Goal: Task Accomplishment & Management: Manage account settings

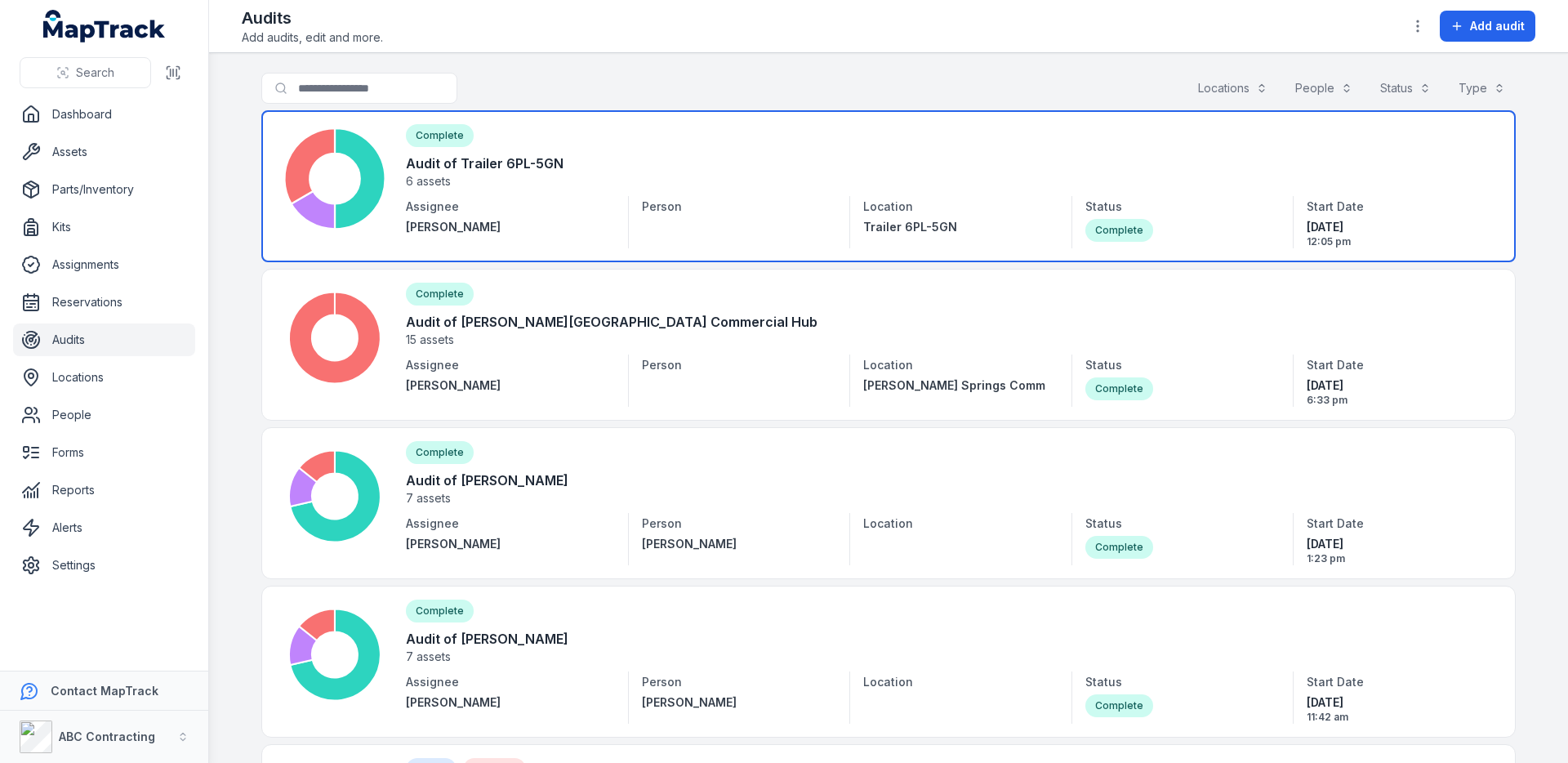
click at [663, 186] on link at bounding box center [888, 186] width 1254 height 152
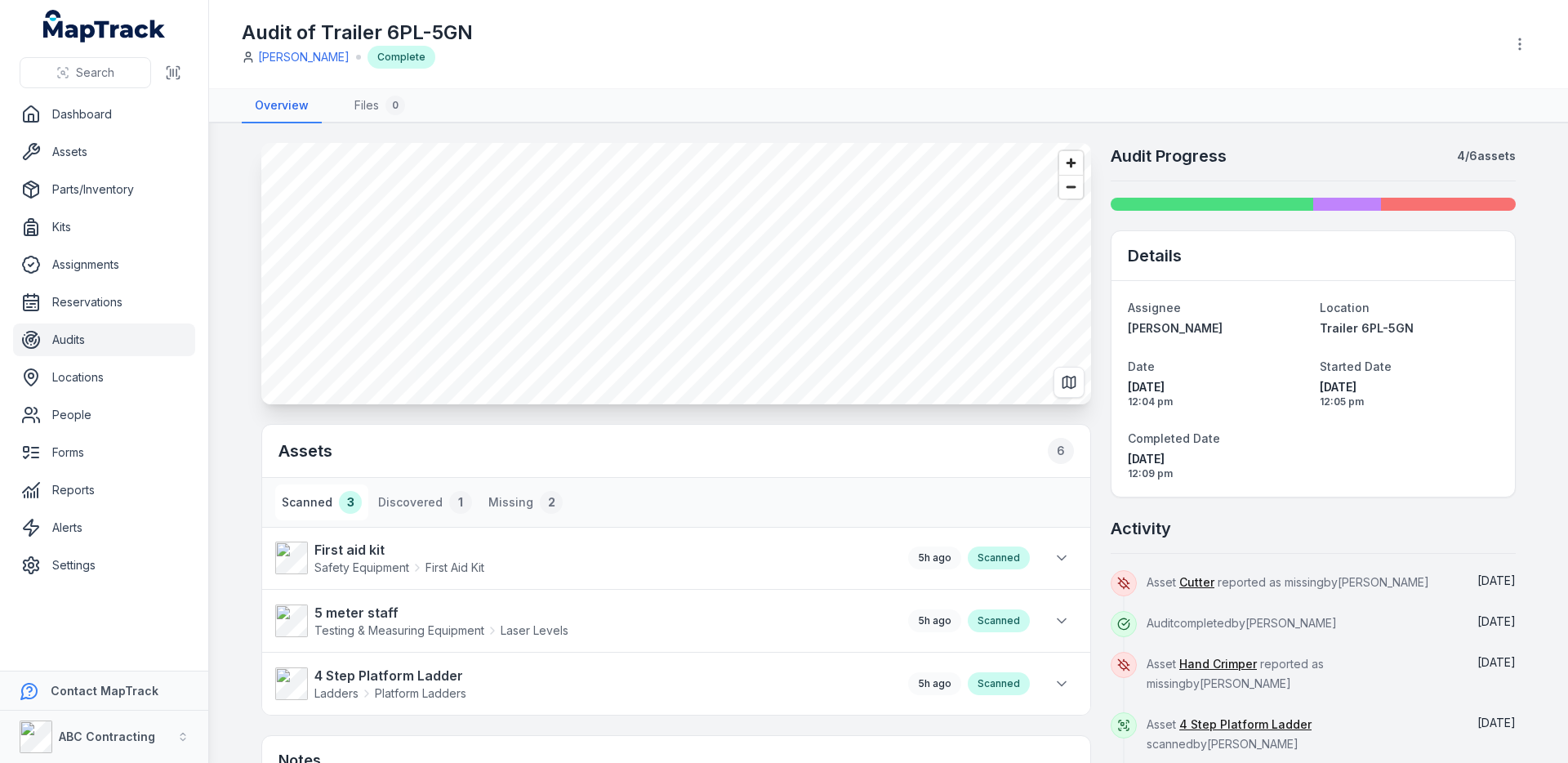
scroll to position [25, 0]
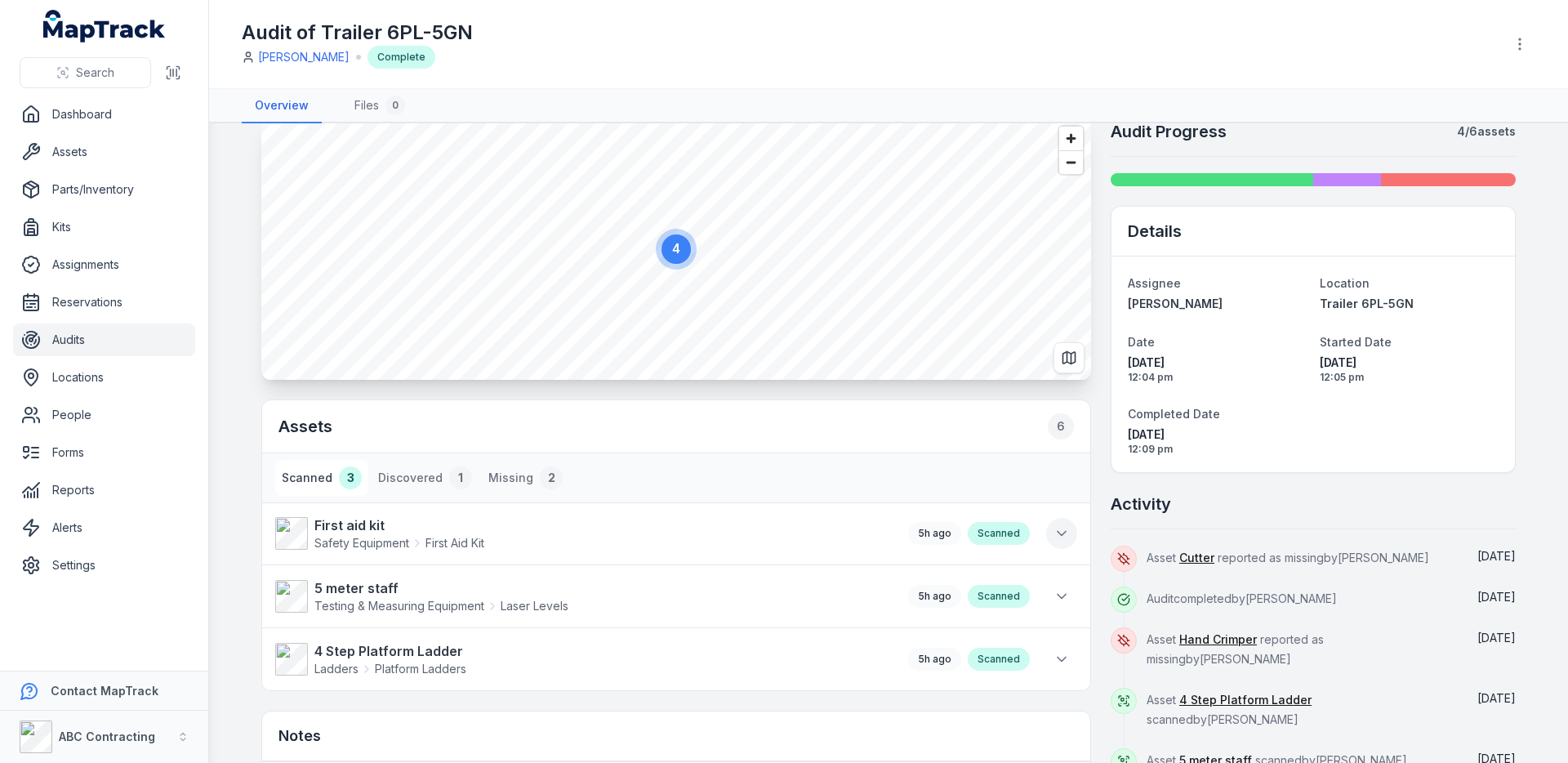
click at [1059, 532] on icon at bounding box center [1061, 533] width 16 height 16
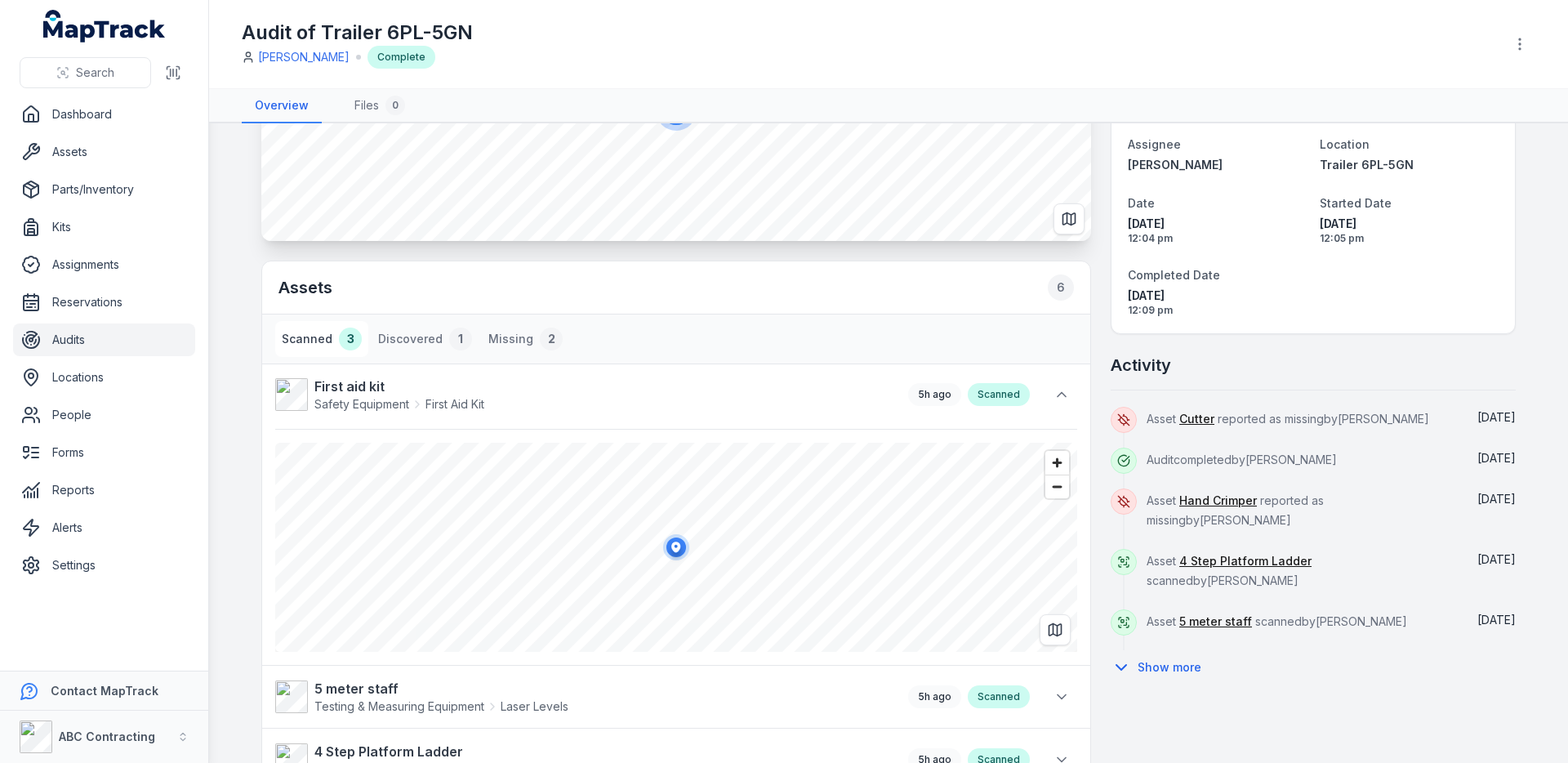
scroll to position [0, 0]
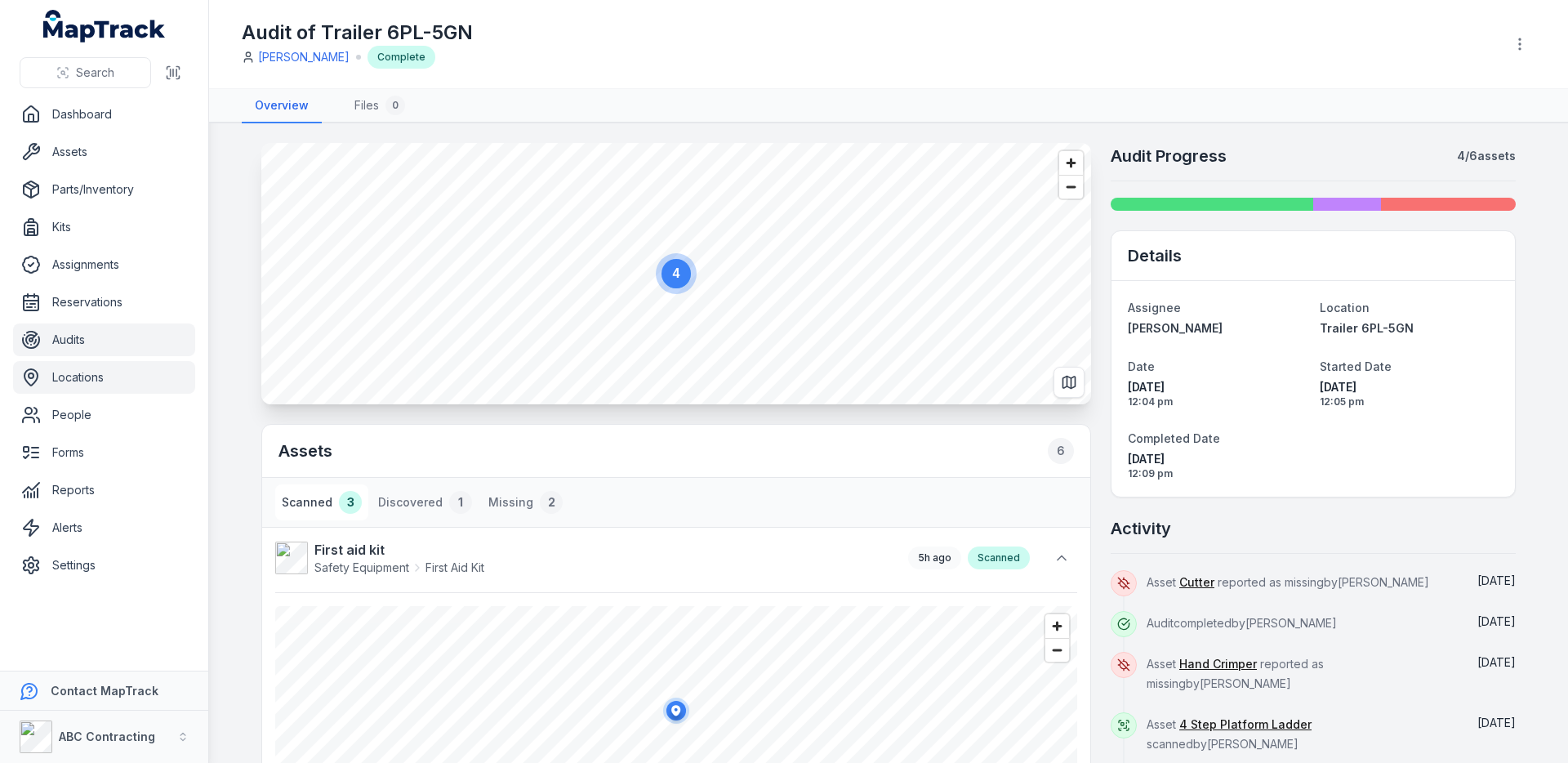
click at [116, 376] on link "Locations" at bounding box center [104, 377] width 182 height 33
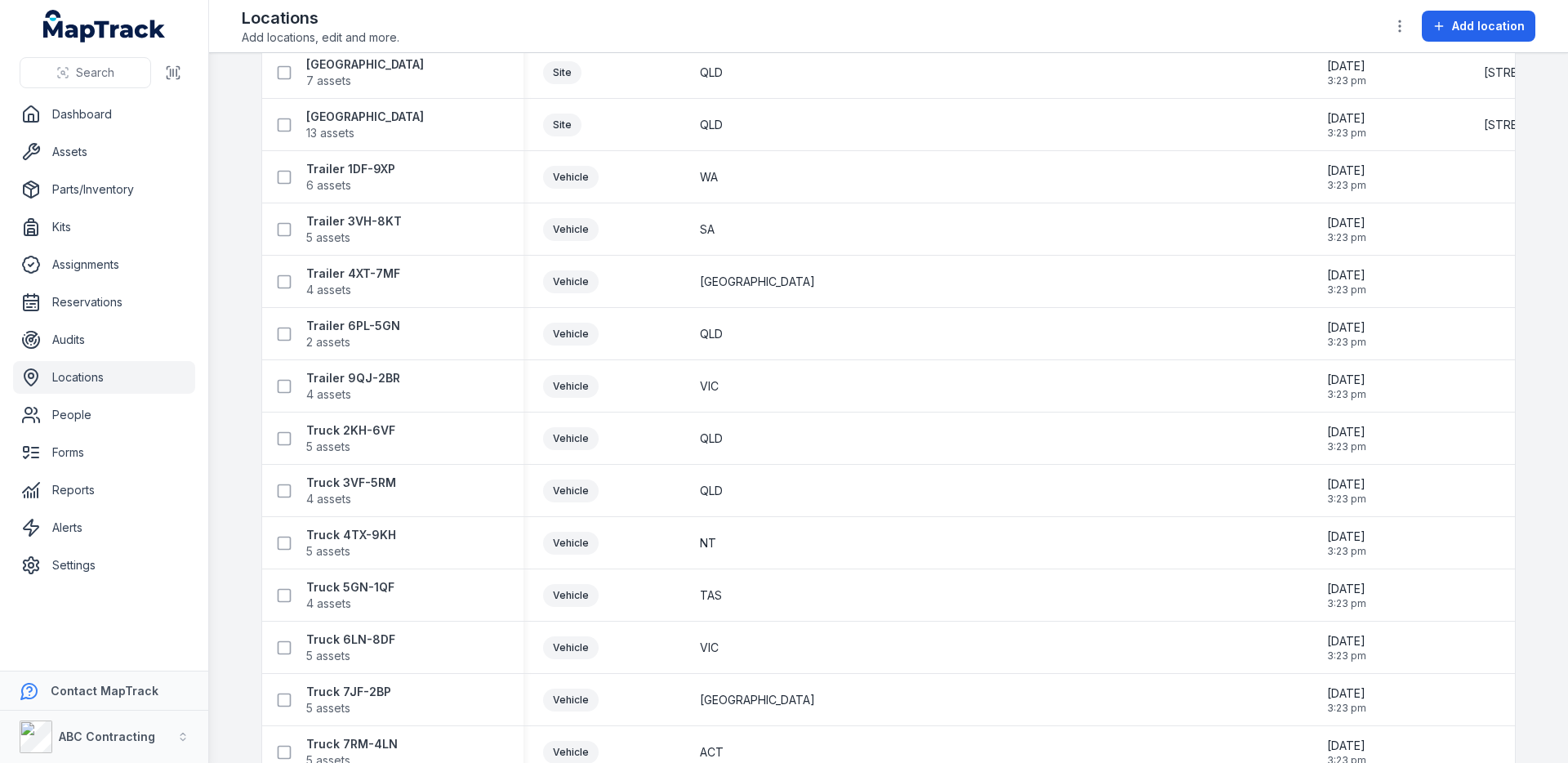
scroll to position [2470, 0]
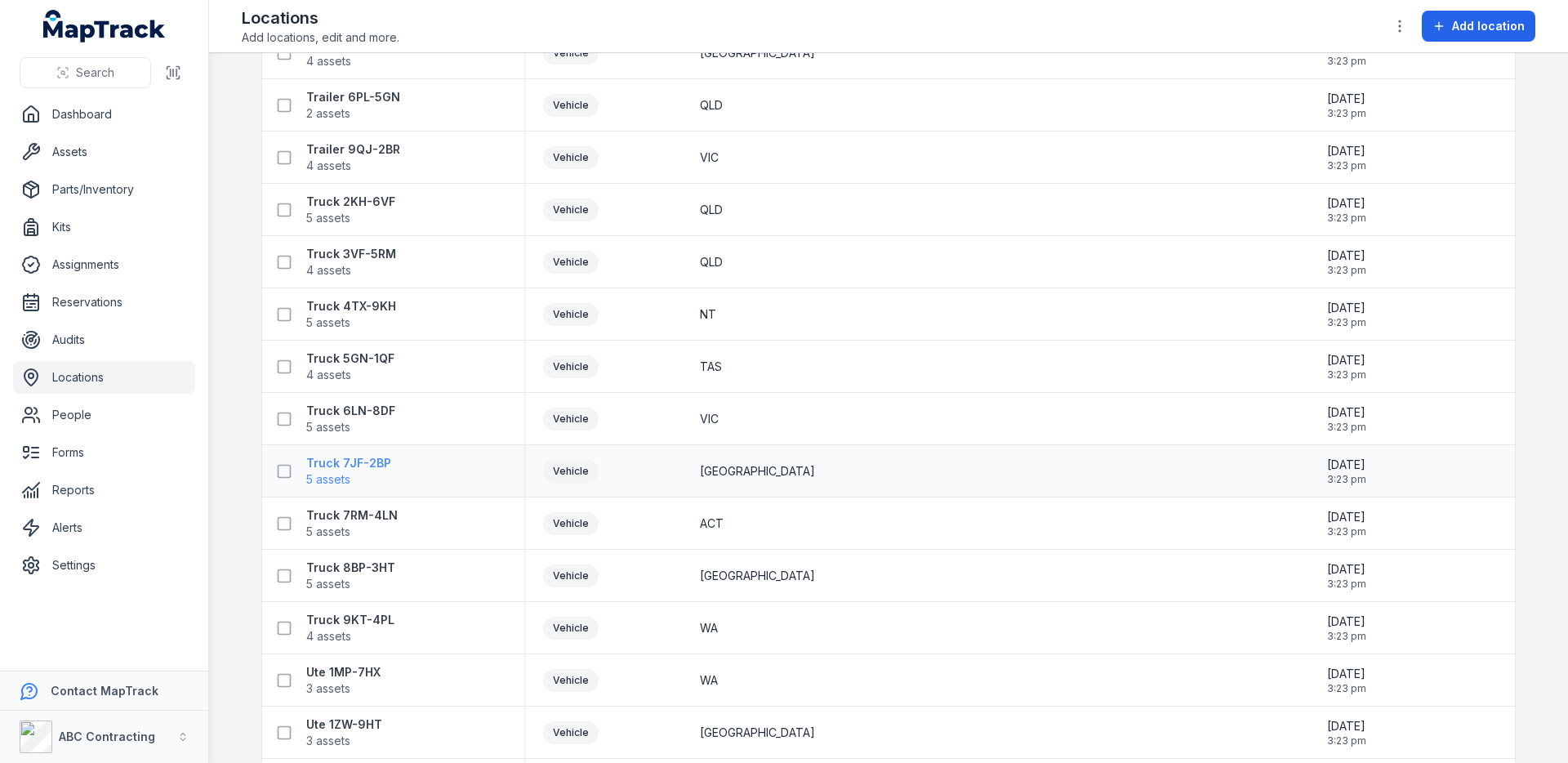
click at [316, 462] on strong "Truck 7JF-2BP" at bounding box center [349, 463] width 85 height 16
click at [641, 416] on div "Vehicle" at bounding box center [602, 419] width 118 height 23
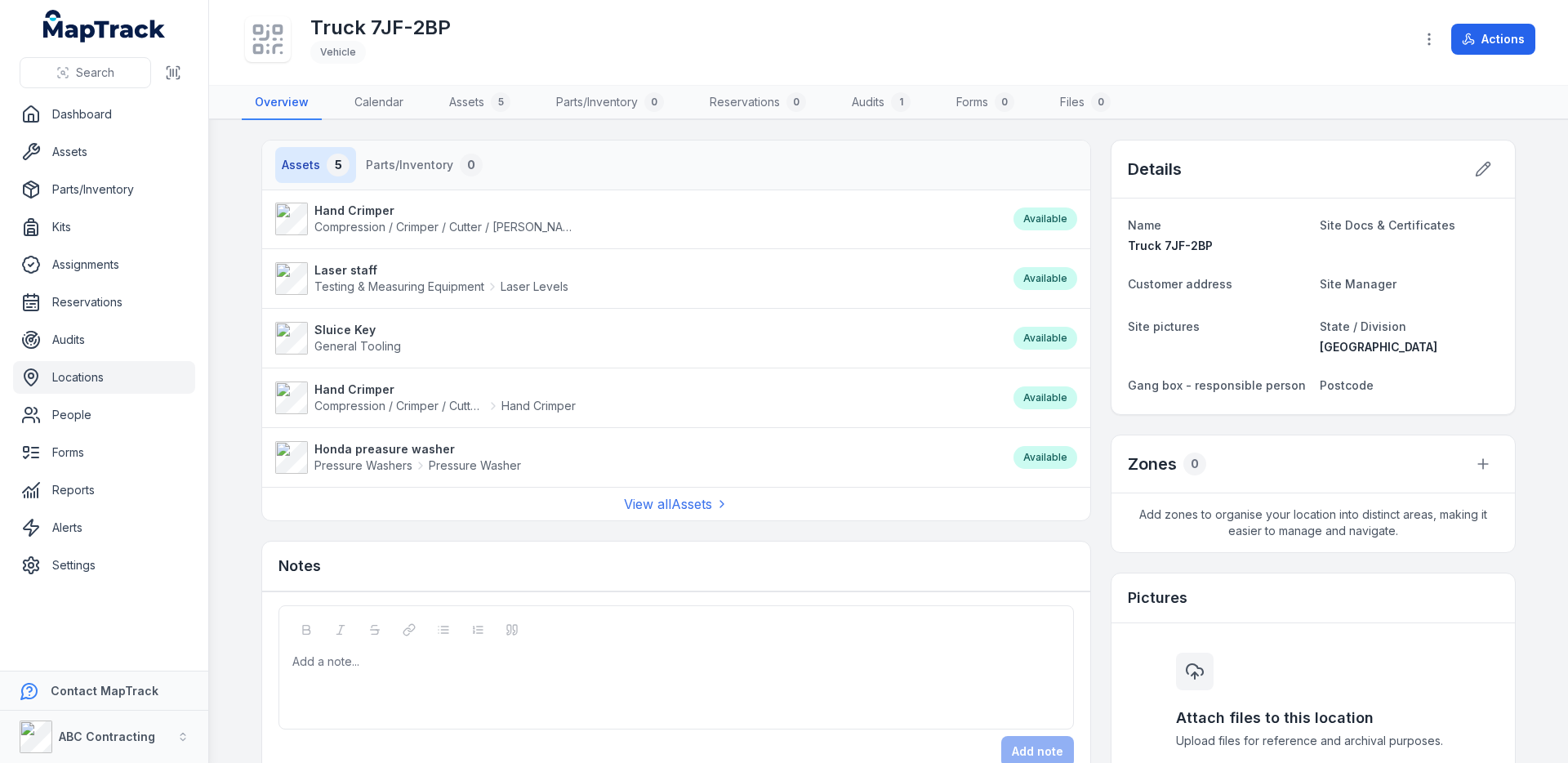
click at [1086, 306] on li "Laser staff Testing & Measuring Equipment Laser Levels Available" at bounding box center [677, 279] width 829 height 60
click at [121, 347] on link "Audits" at bounding box center [104, 340] width 182 height 33
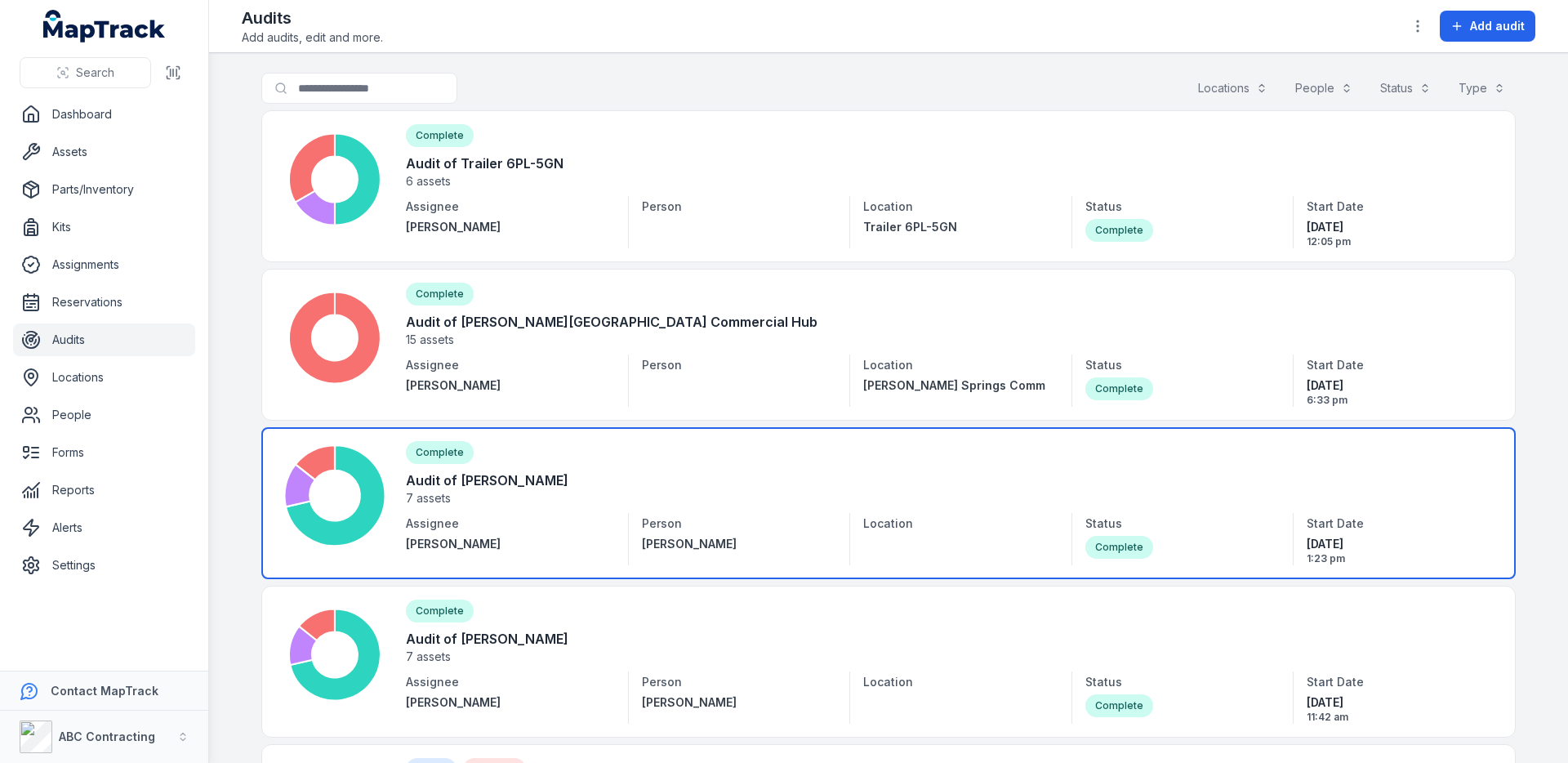
click at [620, 508] on link at bounding box center [888, 503] width 1254 height 152
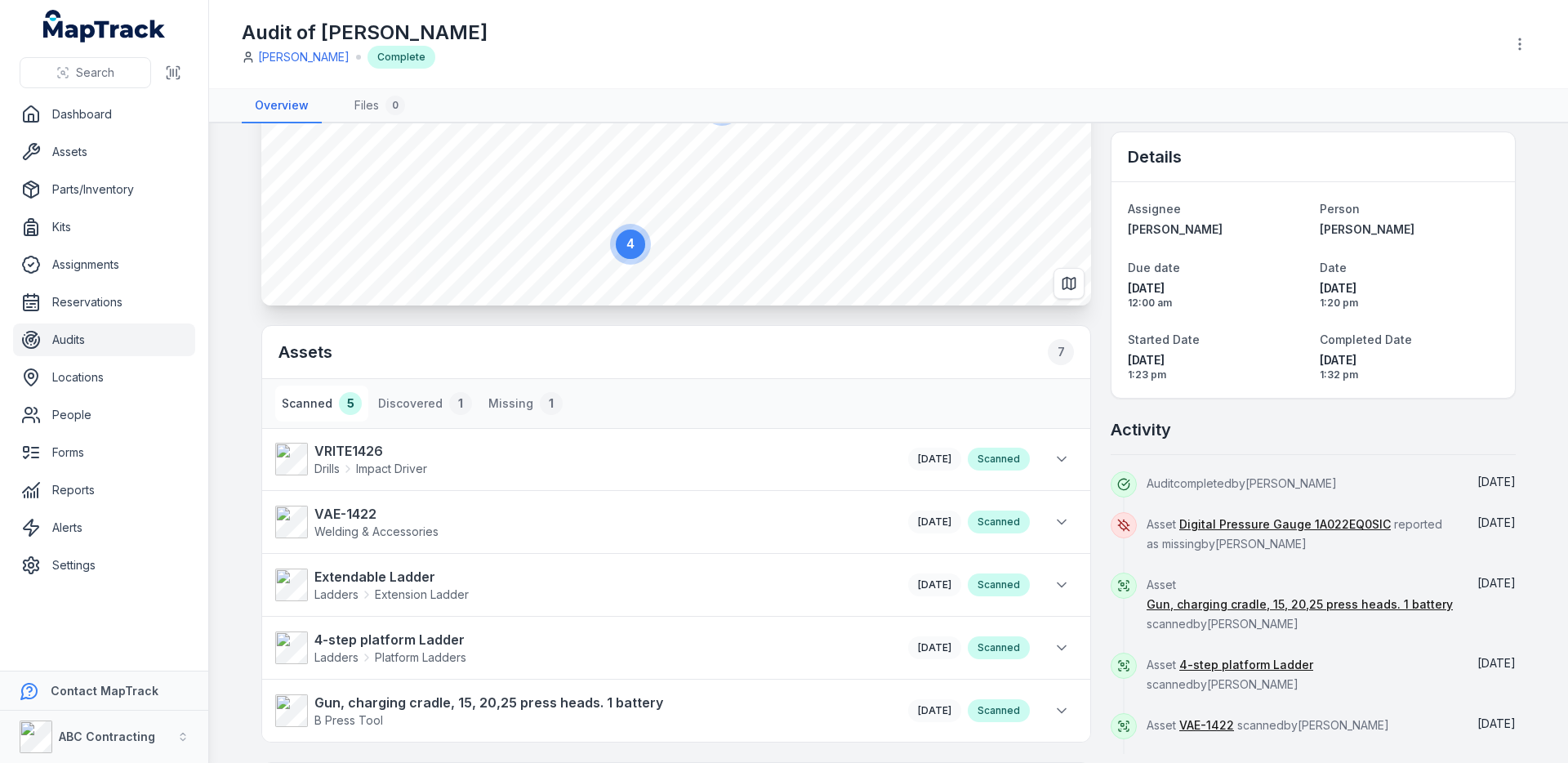
scroll to position [138, 0]
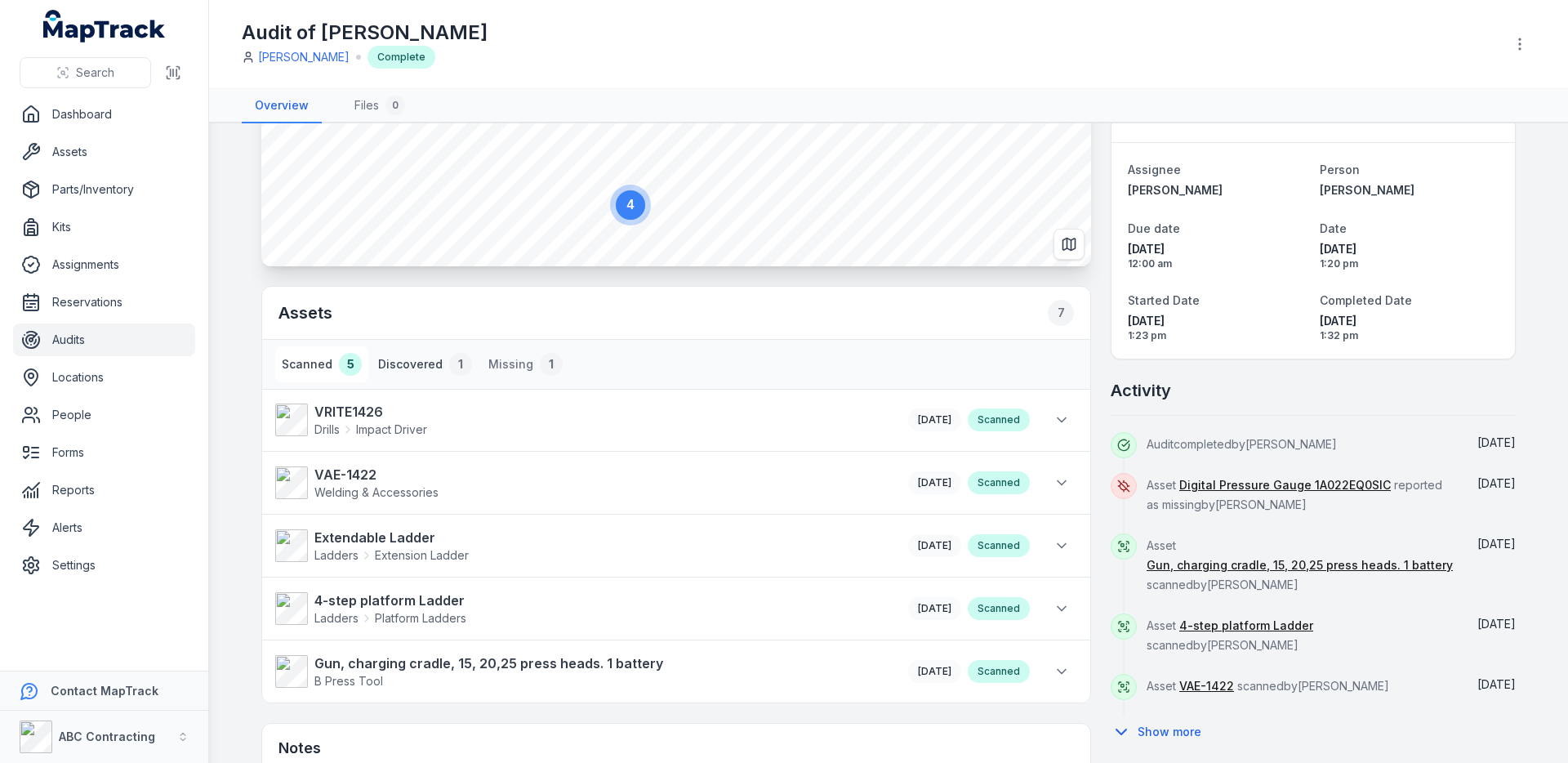
click at [440, 375] on button "Discovered 1" at bounding box center [425, 364] width 107 height 36
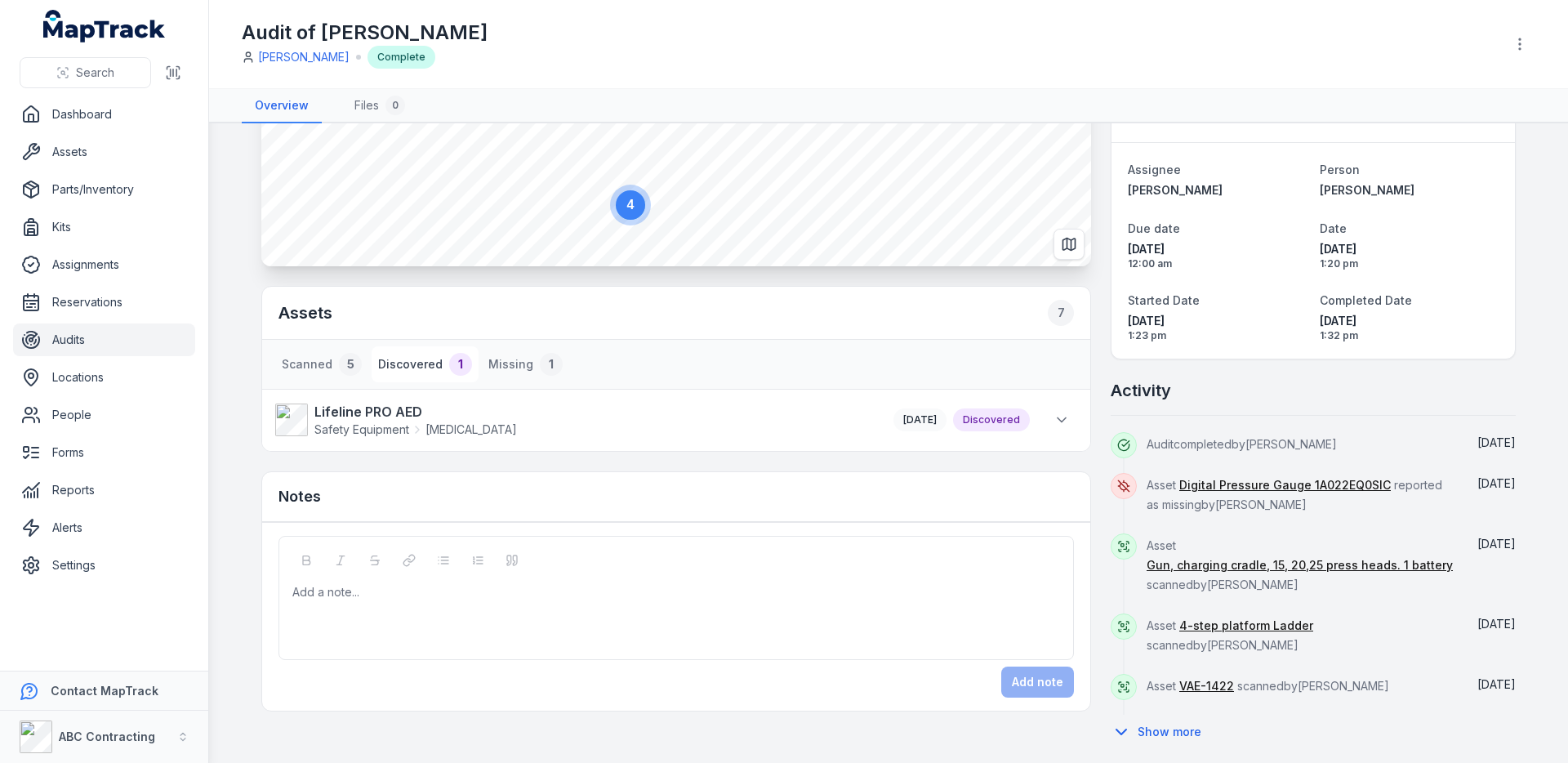
scroll to position [124, 0]
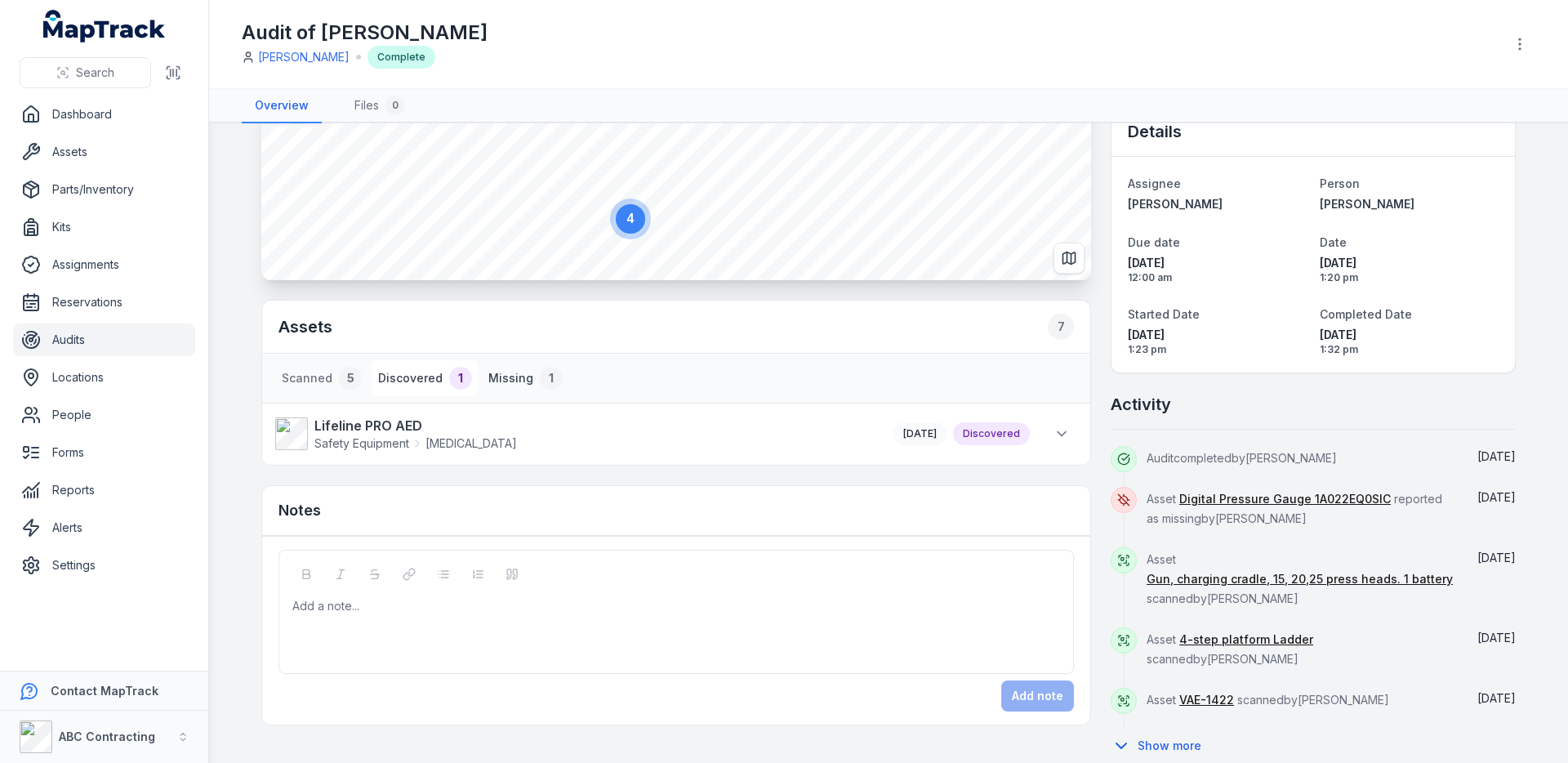
click at [540, 383] on div "1" at bounding box center [552, 378] width 23 height 23
click at [407, 384] on button "Discovered 1" at bounding box center [425, 378] width 107 height 36
click at [77, 447] on link "Forms" at bounding box center [104, 453] width 182 height 33
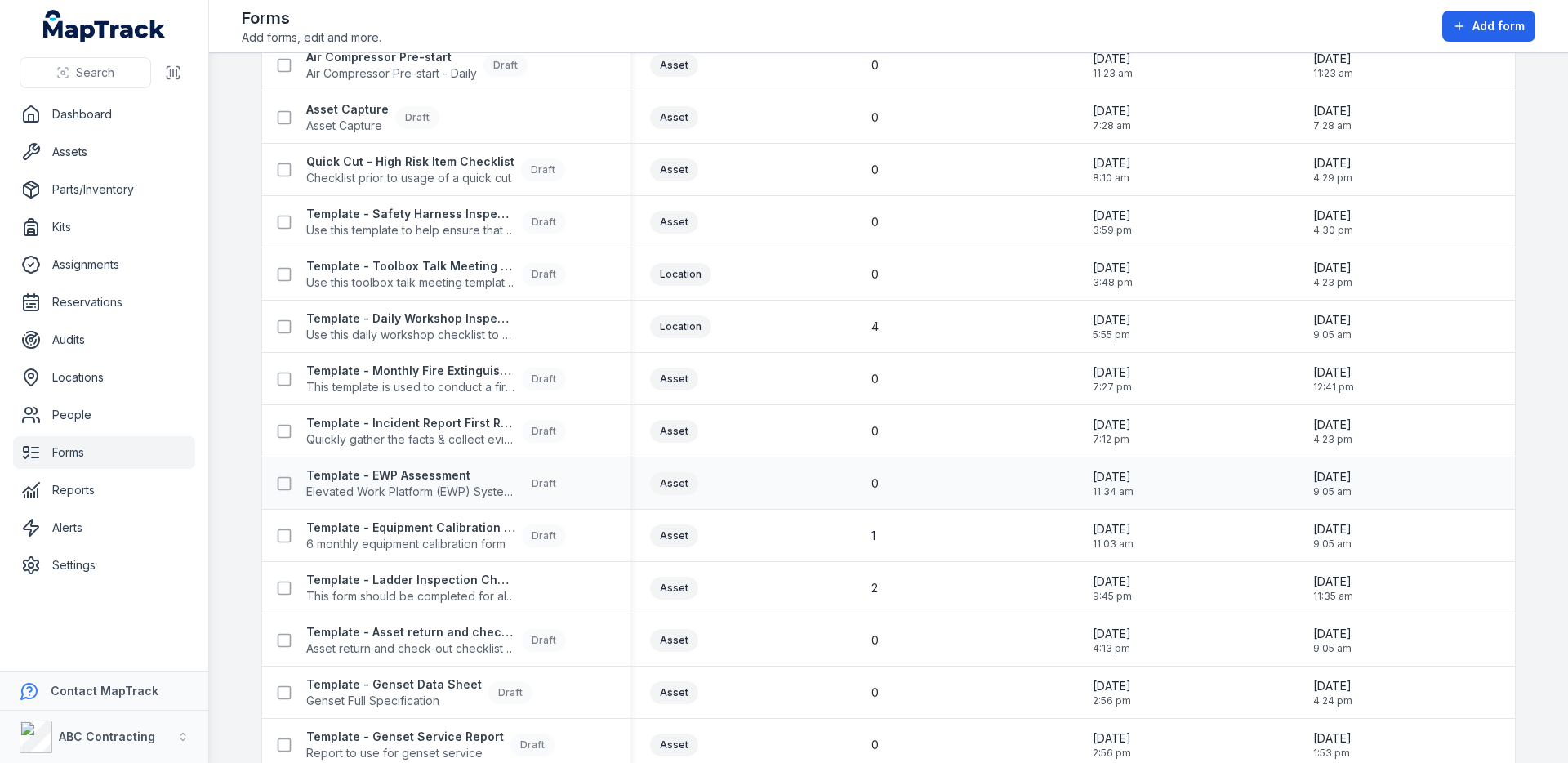
scroll to position [1392, 0]
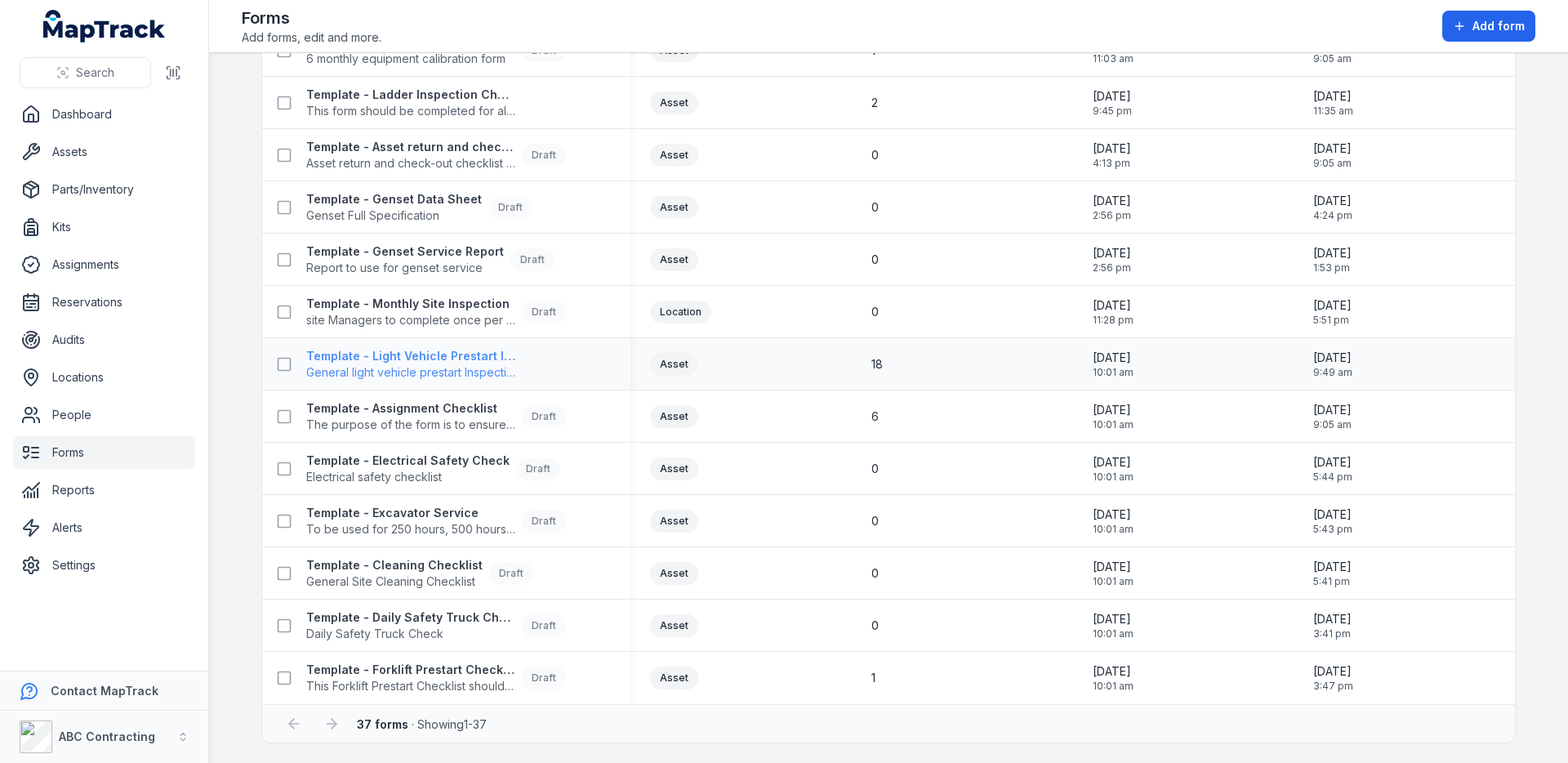
click at [413, 360] on strong "Template - Light Vehicle Prestart Inspection" at bounding box center [411, 356] width 209 height 16
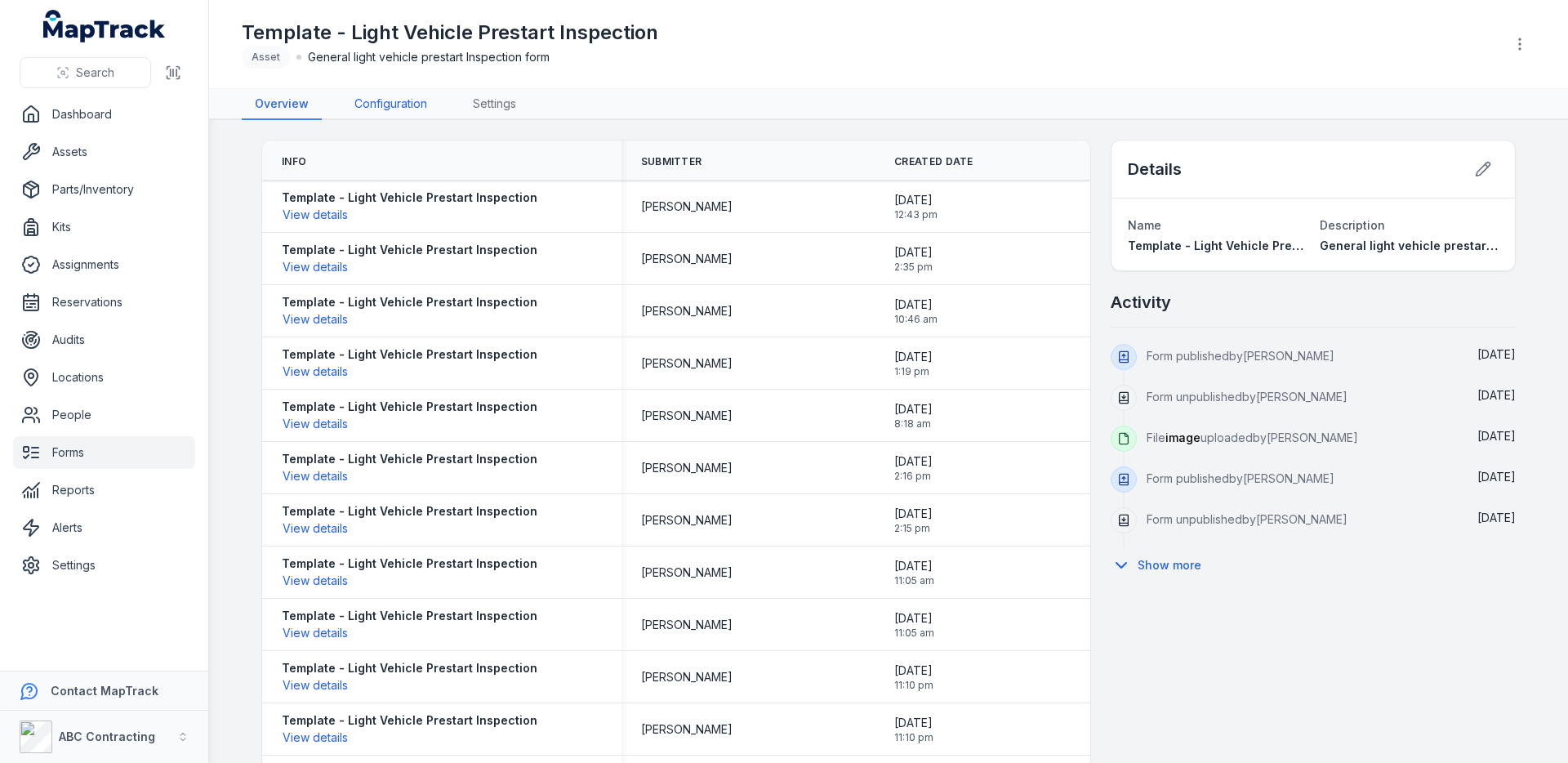
click at [385, 107] on link "Configuration" at bounding box center [391, 105] width 99 height 31
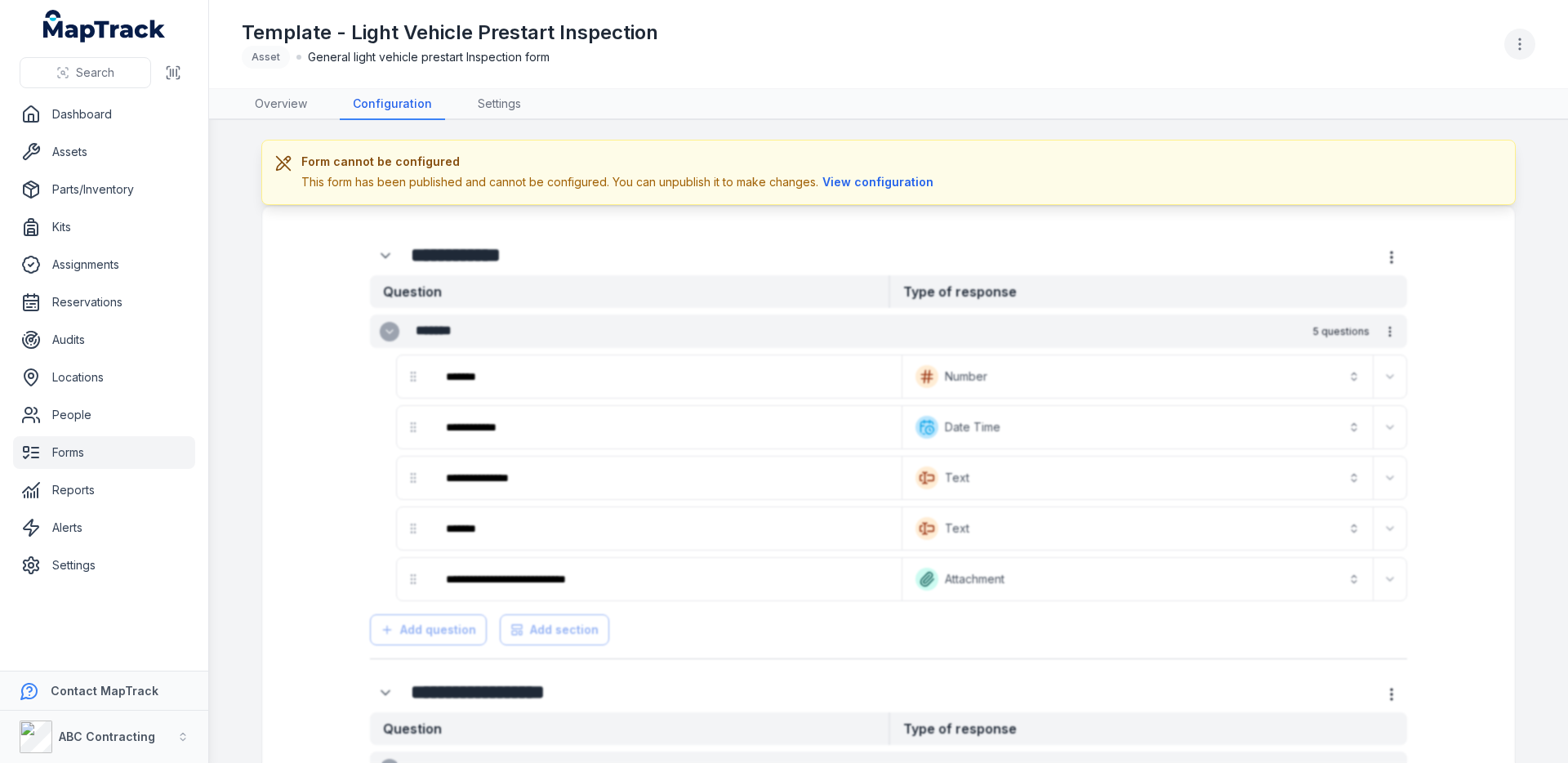
click at [1521, 56] on button "button" at bounding box center [1520, 44] width 31 height 31
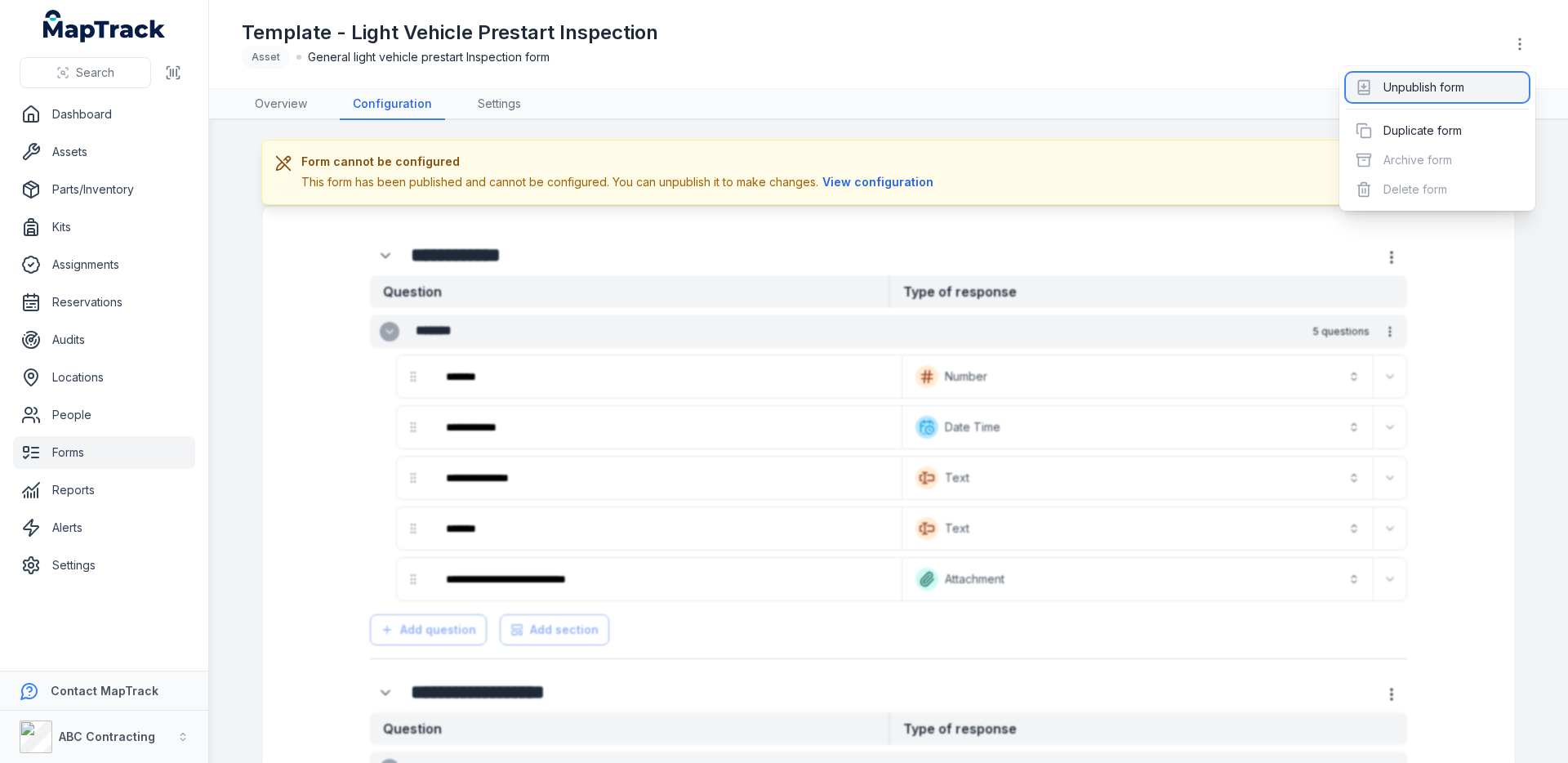
click at [1450, 91] on div "Unpublish form" at bounding box center [1437, 87] width 183 height 29
